Goal: Task Accomplishment & Management: Manage account settings

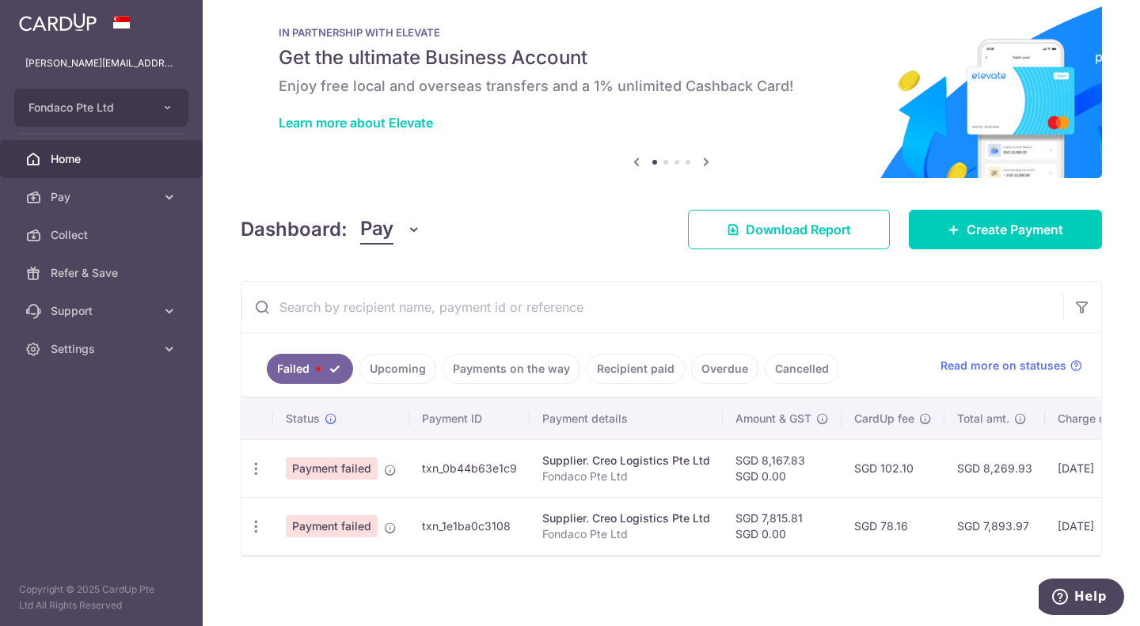
scroll to position [38, 0]
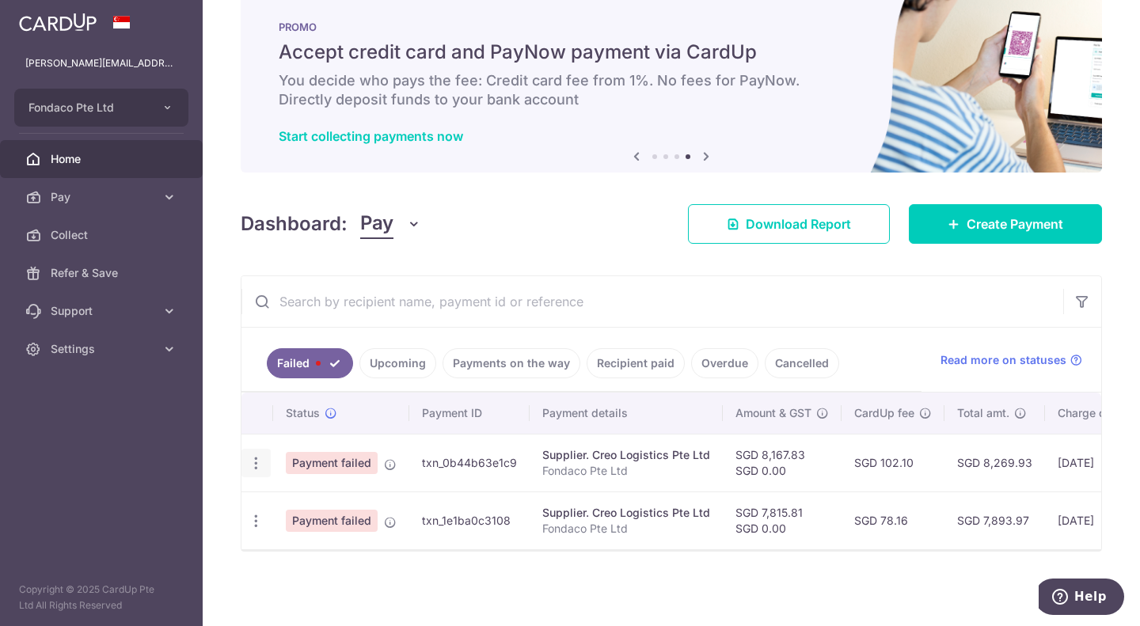
click at [262, 458] on icon "button" at bounding box center [256, 463] width 17 height 17
click at [339, 504] on span "Update payment" at bounding box center [341, 506] width 108 height 19
radio input "true"
type input "8,167.83"
type input "0.00"
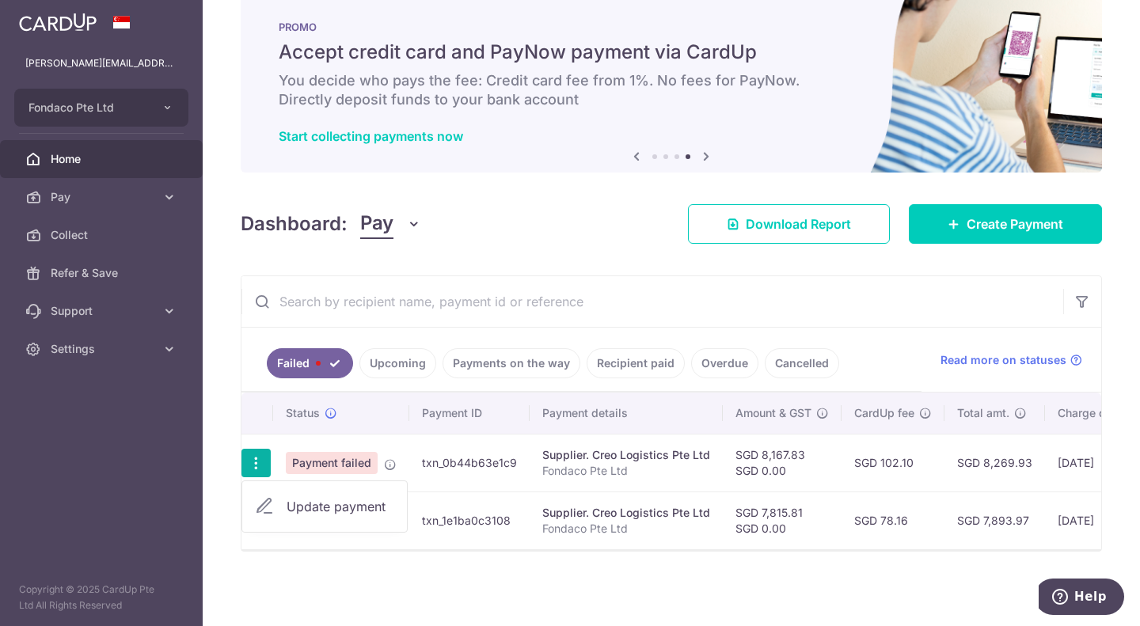
type input "Fondaco Pte Ltd"
type input "CREO LOGISTICS"
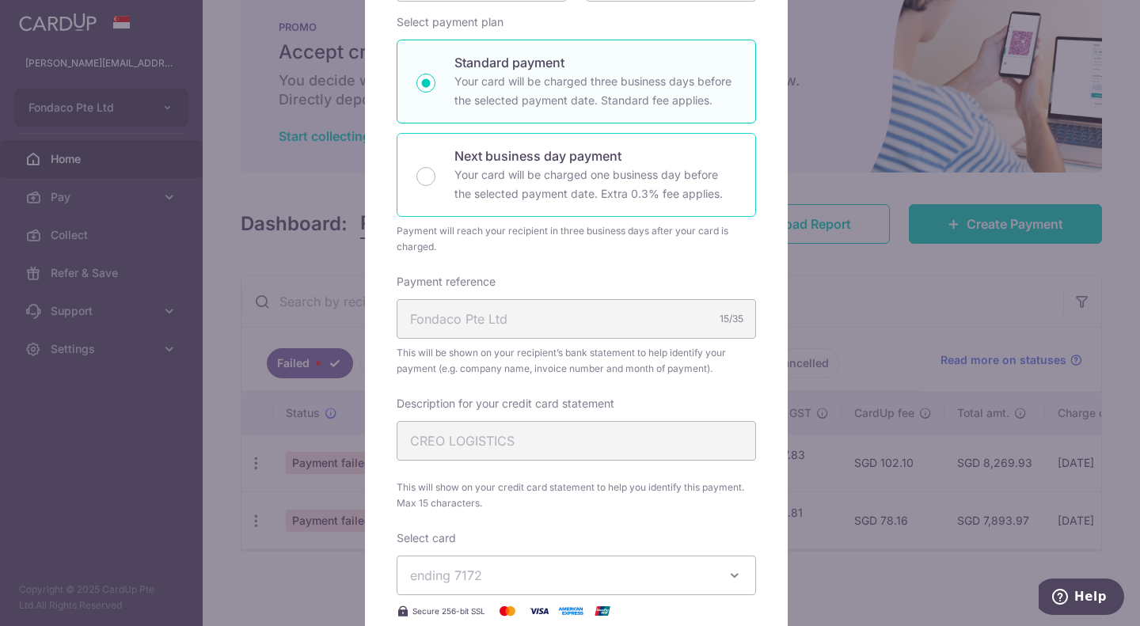
scroll to position [475, 0]
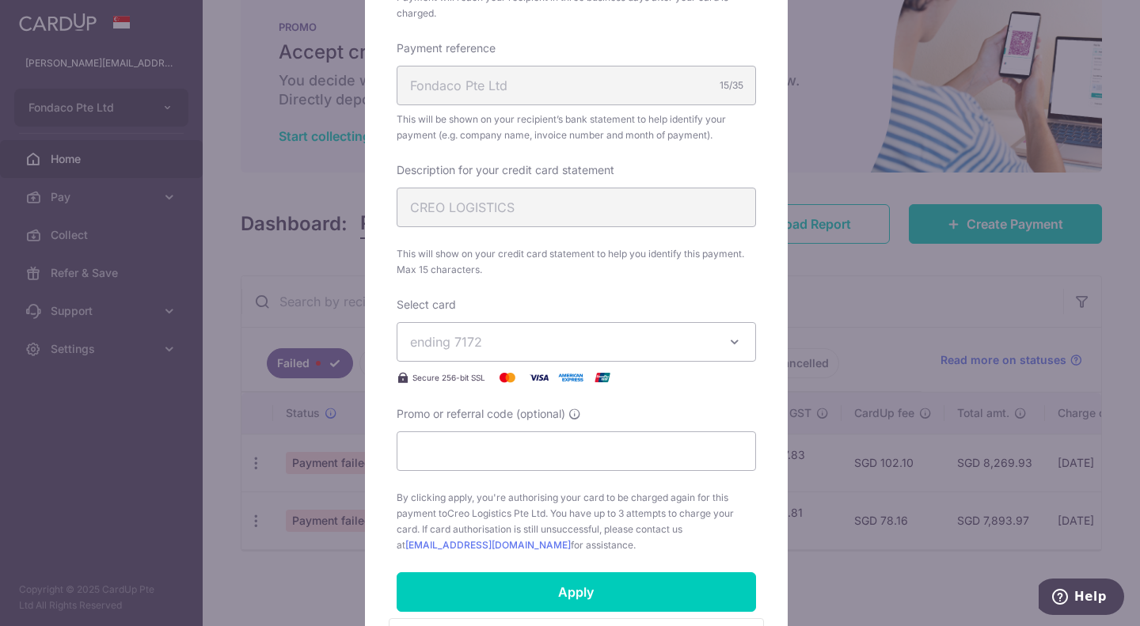
click at [698, 337] on span "ending 7172" at bounding box center [562, 342] width 304 height 19
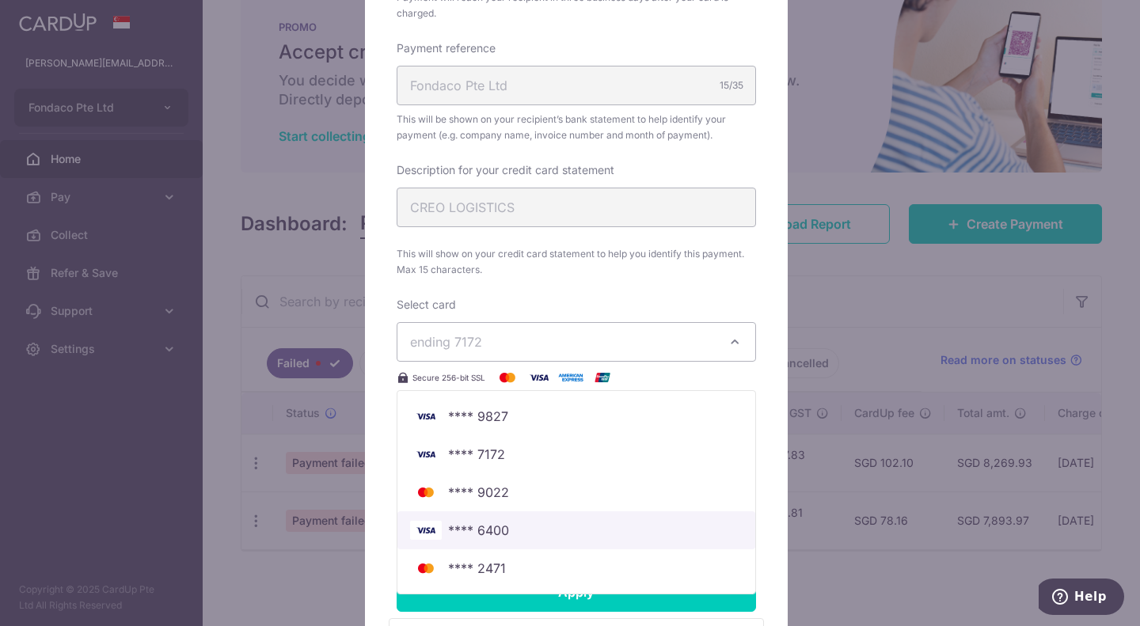
click at [486, 529] on span "**** 6400" at bounding box center [478, 530] width 61 height 19
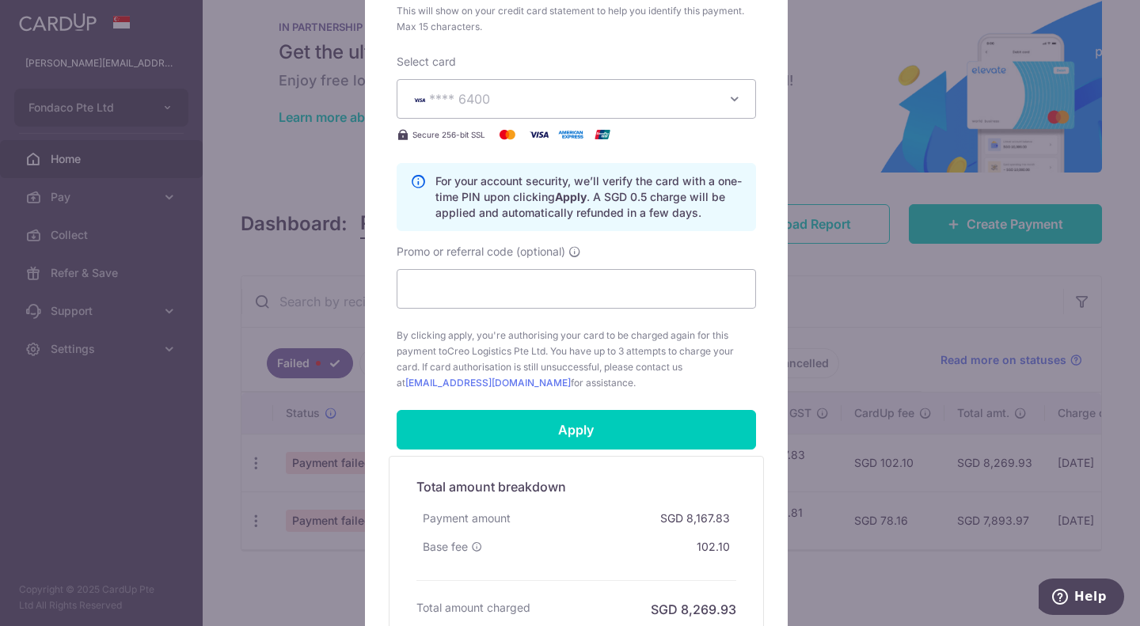
scroll to position [792, 0]
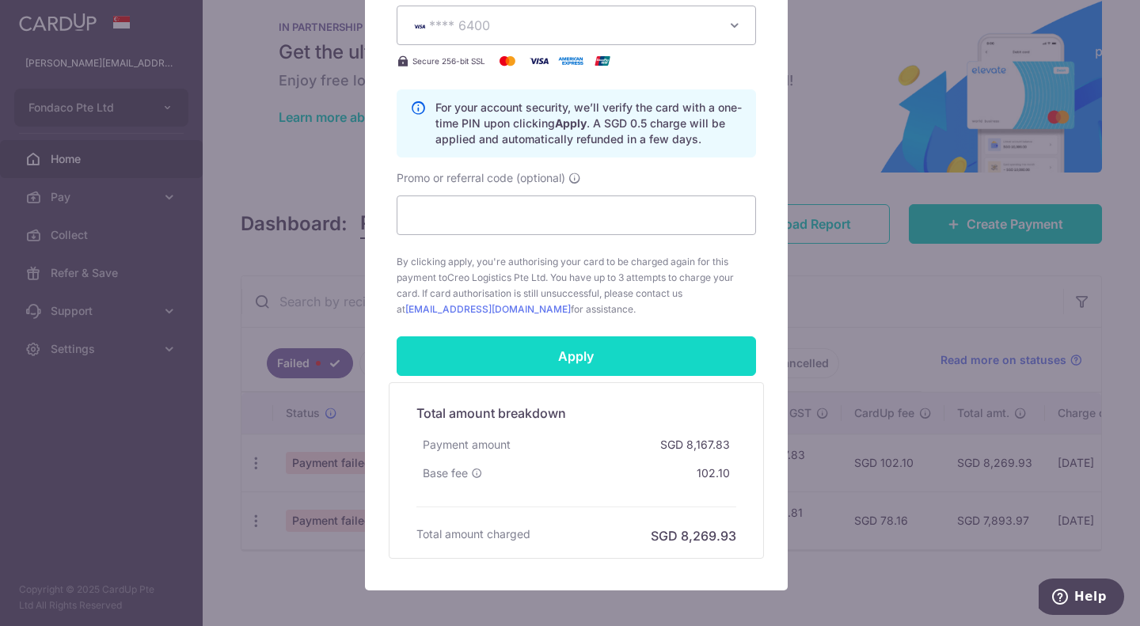
click at [574, 358] on input "Apply" at bounding box center [576, 356] width 359 height 40
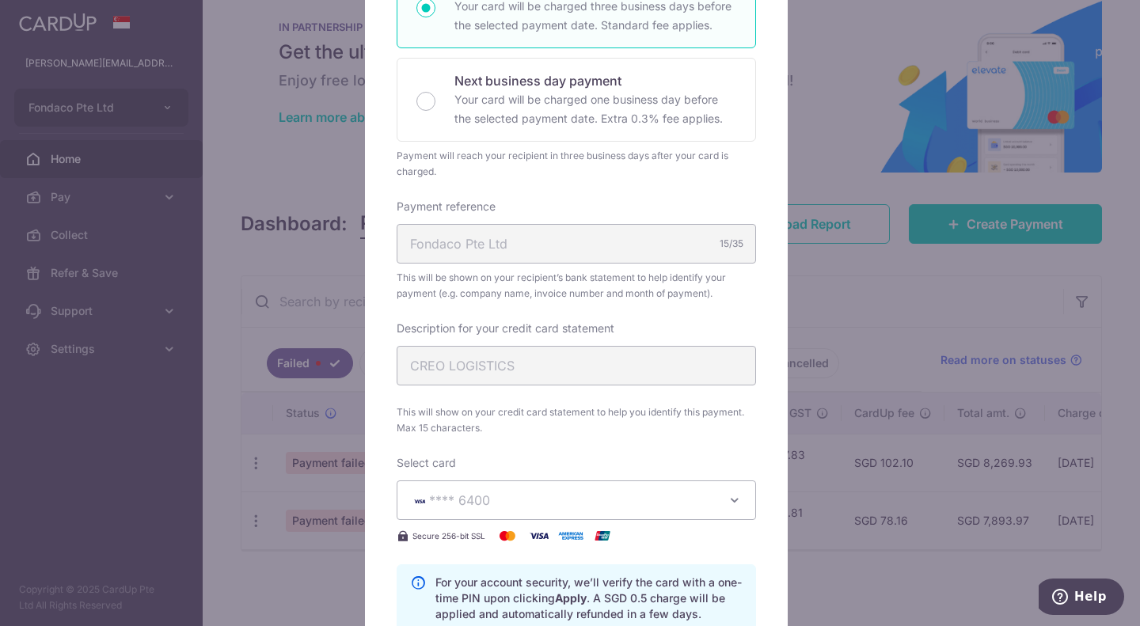
scroll to position [713, 0]
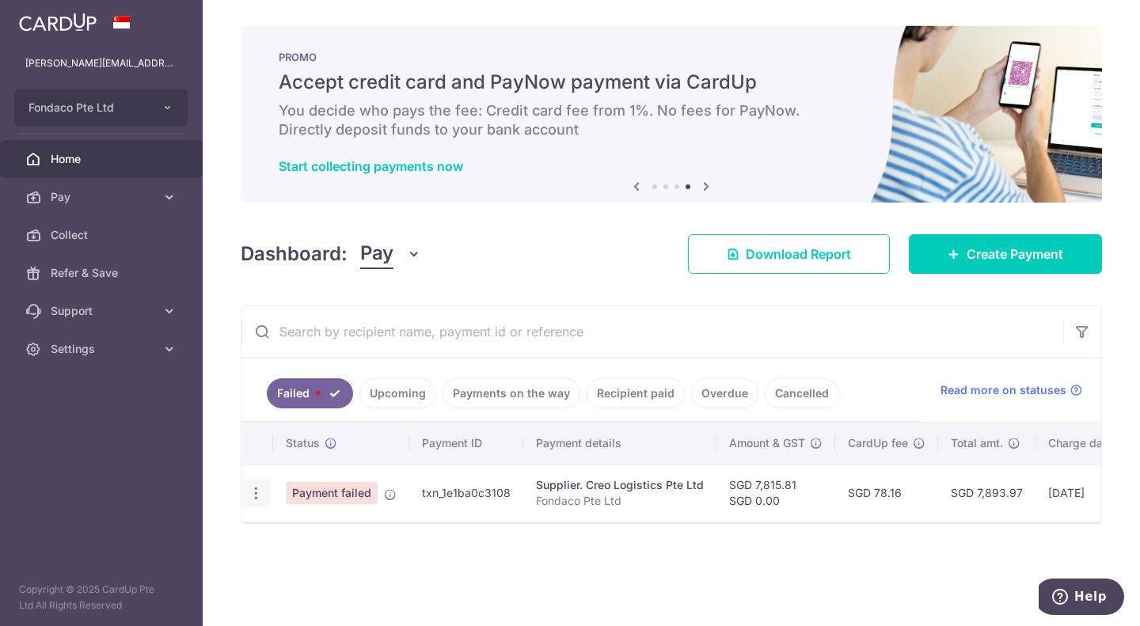
click at [250, 489] on icon "button" at bounding box center [256, 493] width 17 height 17
click at [306, 544] on span "Update payment" at bounding box center [341, 536] width 108 height 19
radio input "true"
type input "7,815.81"
type input "0.00"
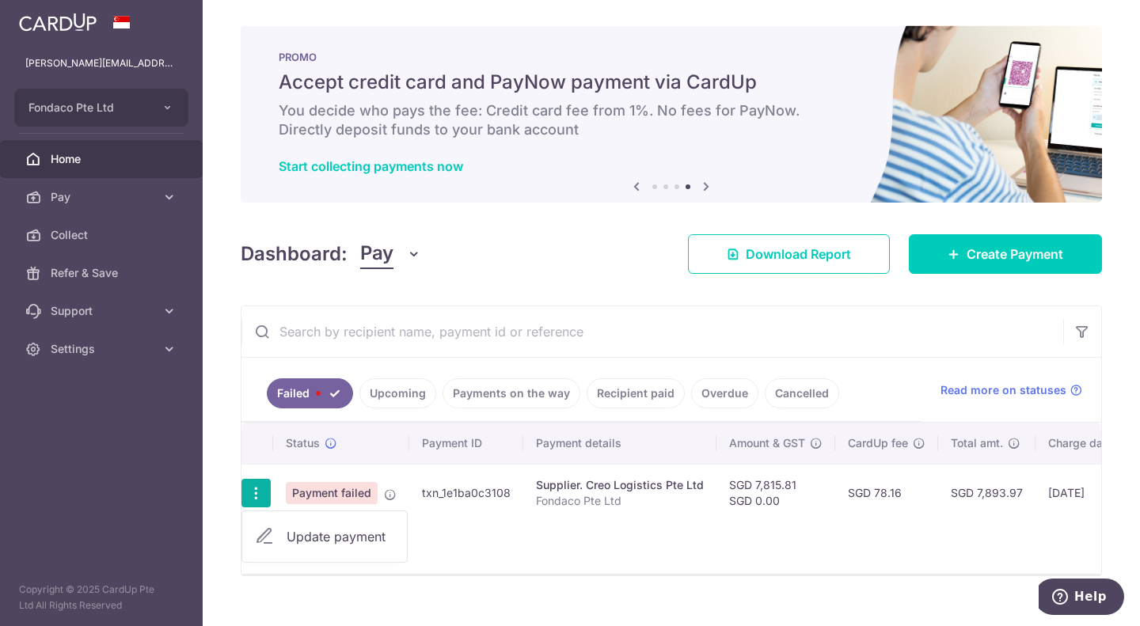
type input "Fondaco Pte Ltd"
type input "CREO LOGISTICS"
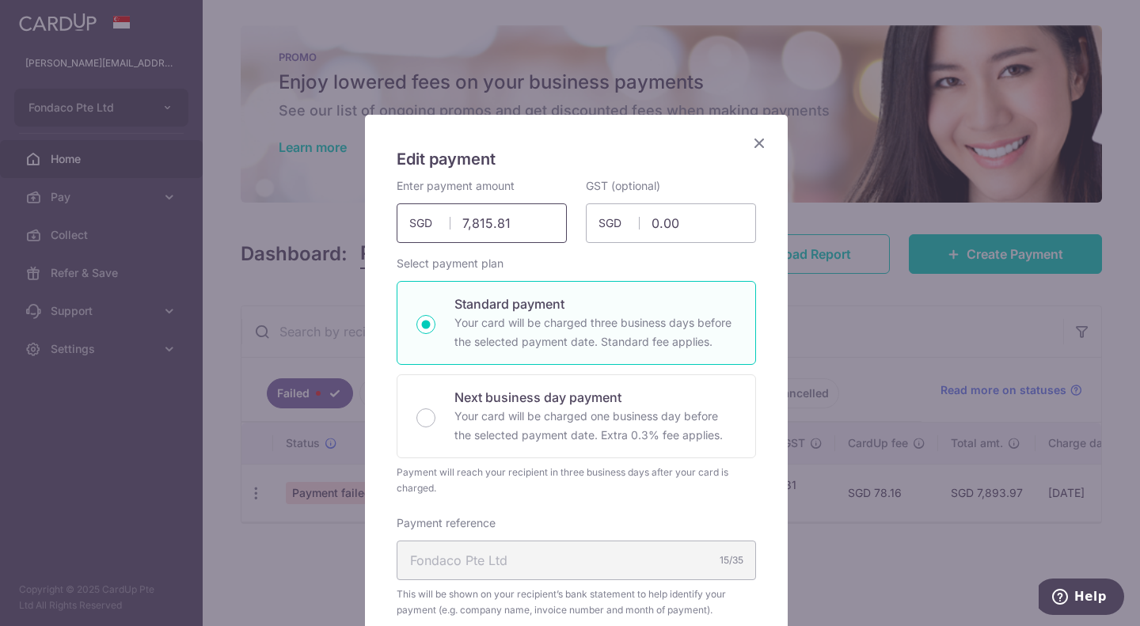
click at [504, 228] on input "7,815.81" at bounding box center [482, 223] width 170 height 40
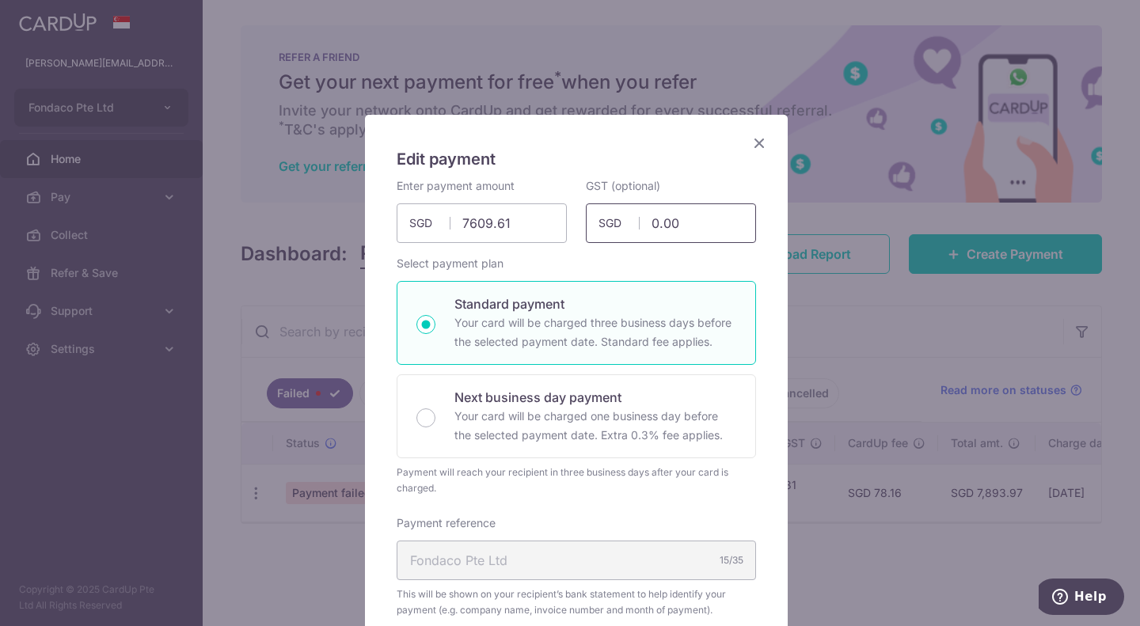
type input "7,609.61"
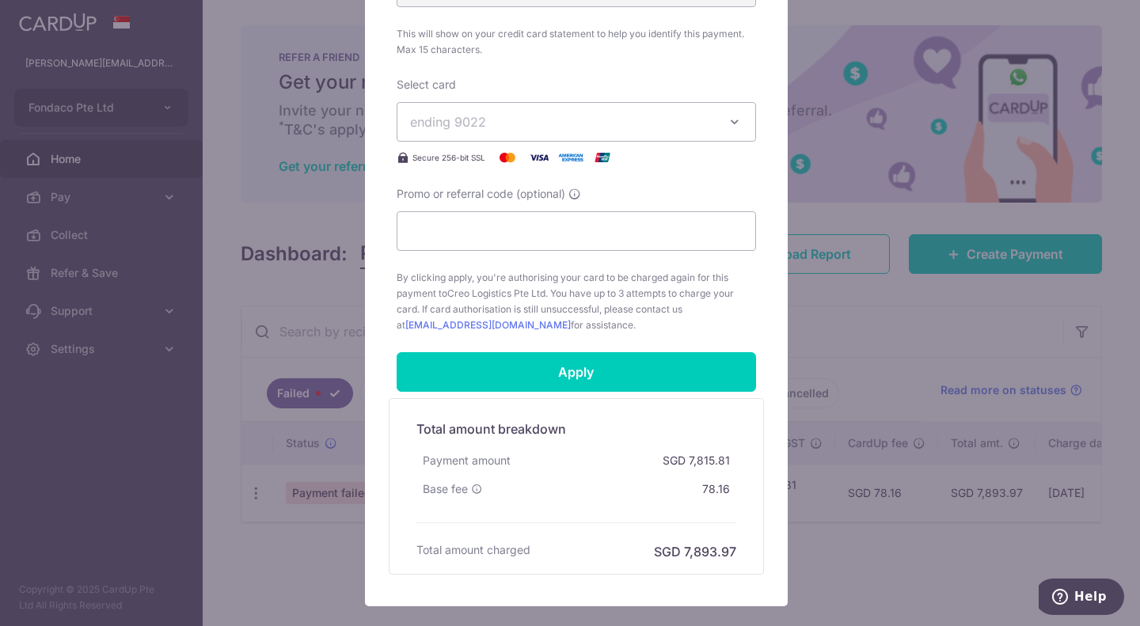
scroll to position [711, 0]
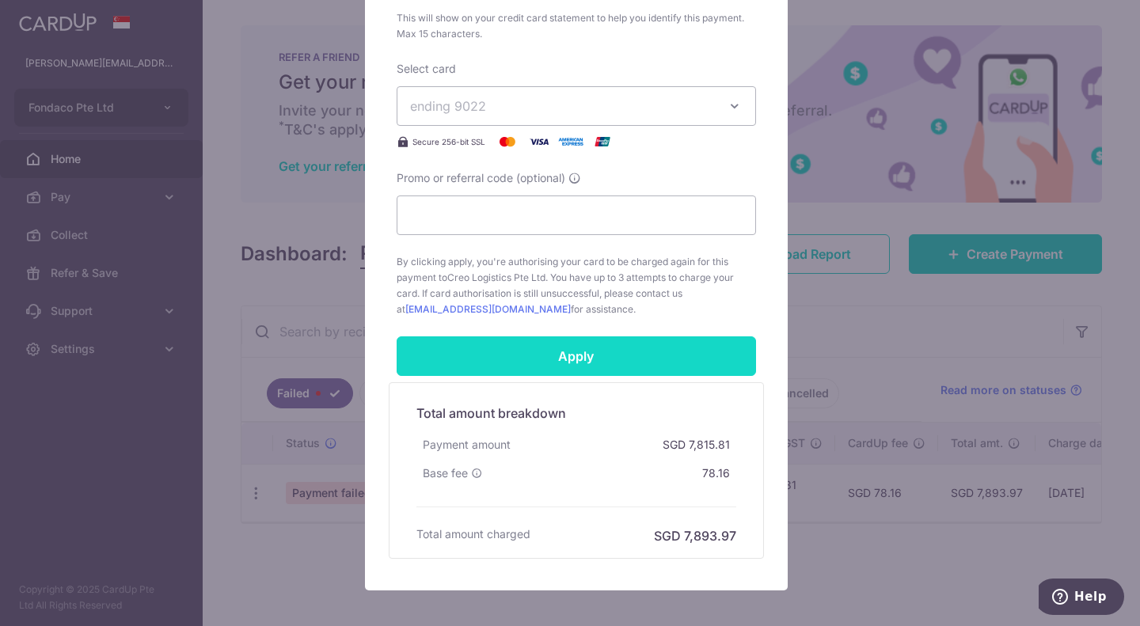
click at [605, 355] on input "Apply" at bounding box center [576, 356] width 359 height 40
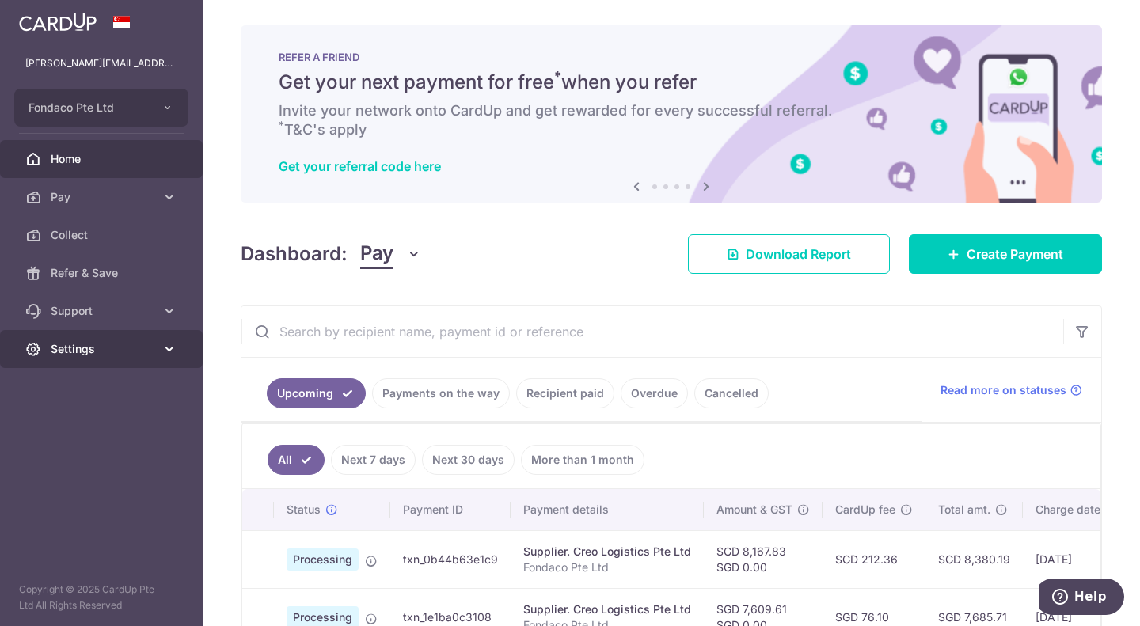
click at [116, 348] on span "Settings" at bounding box center [103, 349] width 105 height 16
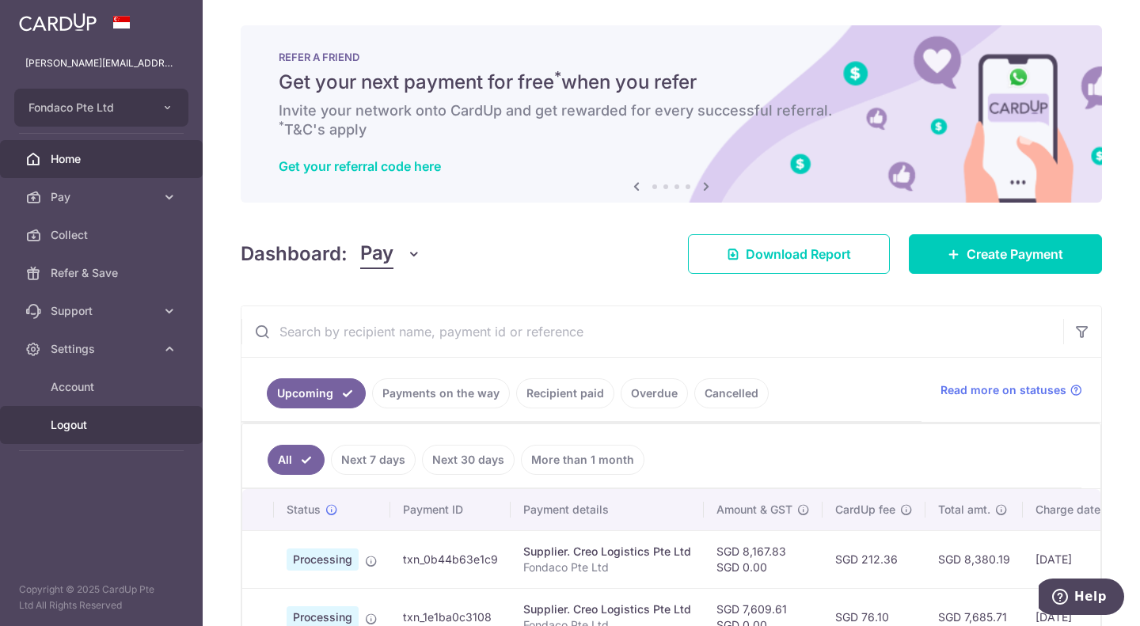
click at [65, 435] on link "Logout" at bounding box center [101, 425] width 203 height 38
